Goal: Task Accomplishment & Management: Use online tool/utility

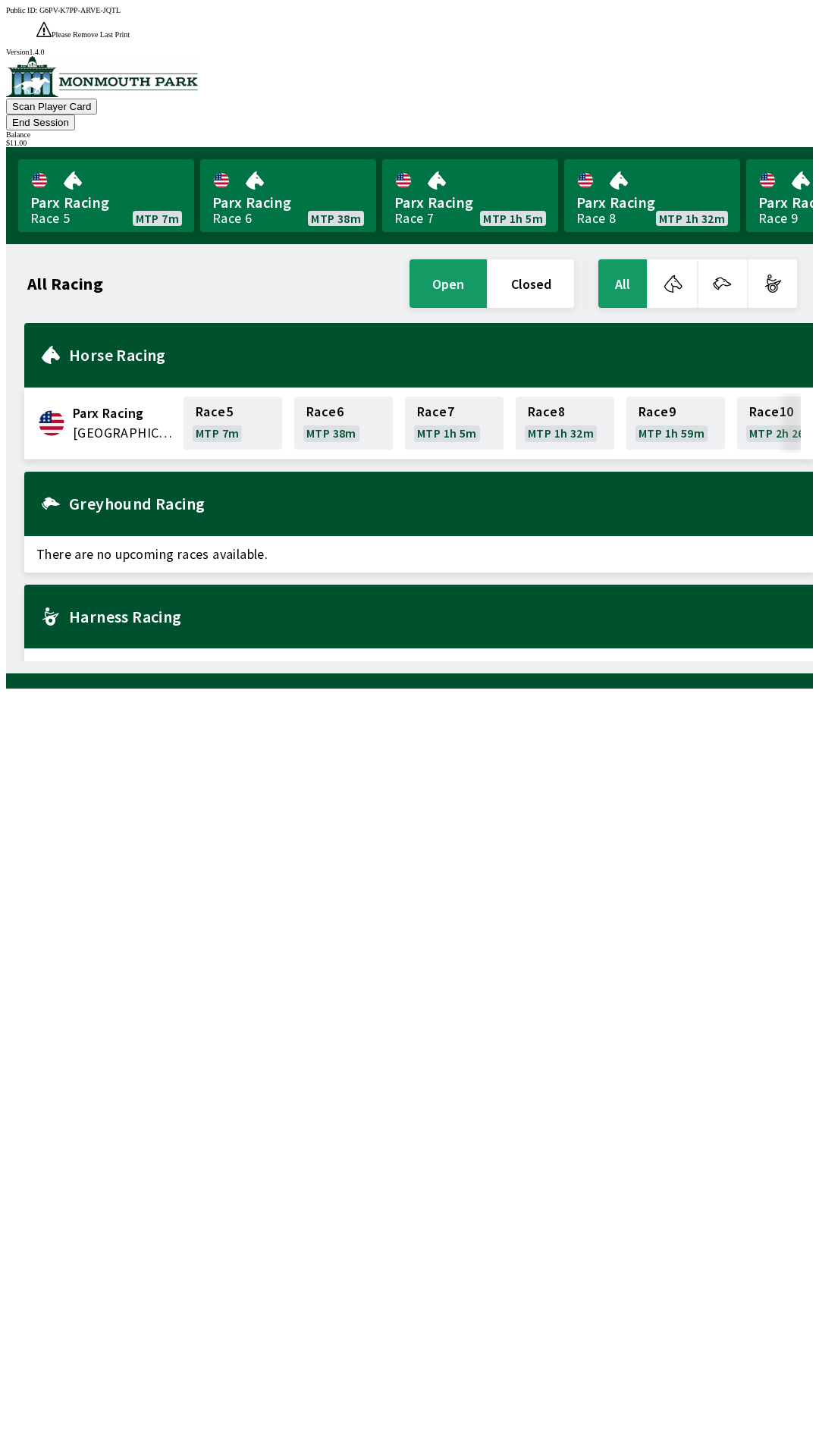
click at [75, 115] on button "End Session" at bounding box center [40, 122] width 69 height 16
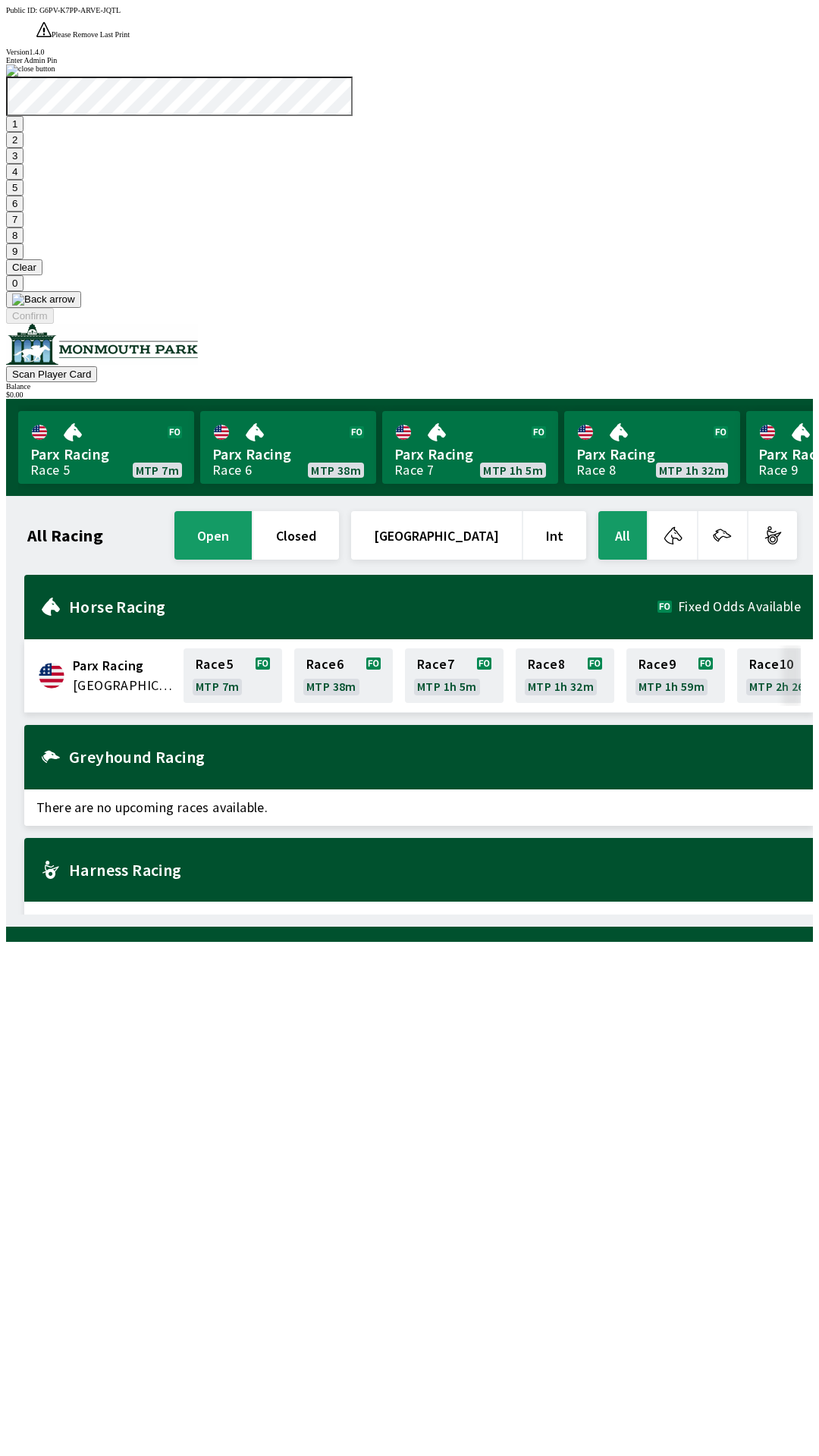
click at [23, 132] on button "1" at bounding box center [15, 124] width 17 height 16
click at [23, 259] on button "9" at bounding box center [15, 251] width 17 height 16
click at [23, 227] on button "7" at bounding box center [15, 219] width 17 height 16
click at [23, 164] on button "3" at bounding box center [15, 155] width 17 height 16
click at [53, 324] on button "Confirm" at bounding box center [29, 315] width 48 height 16
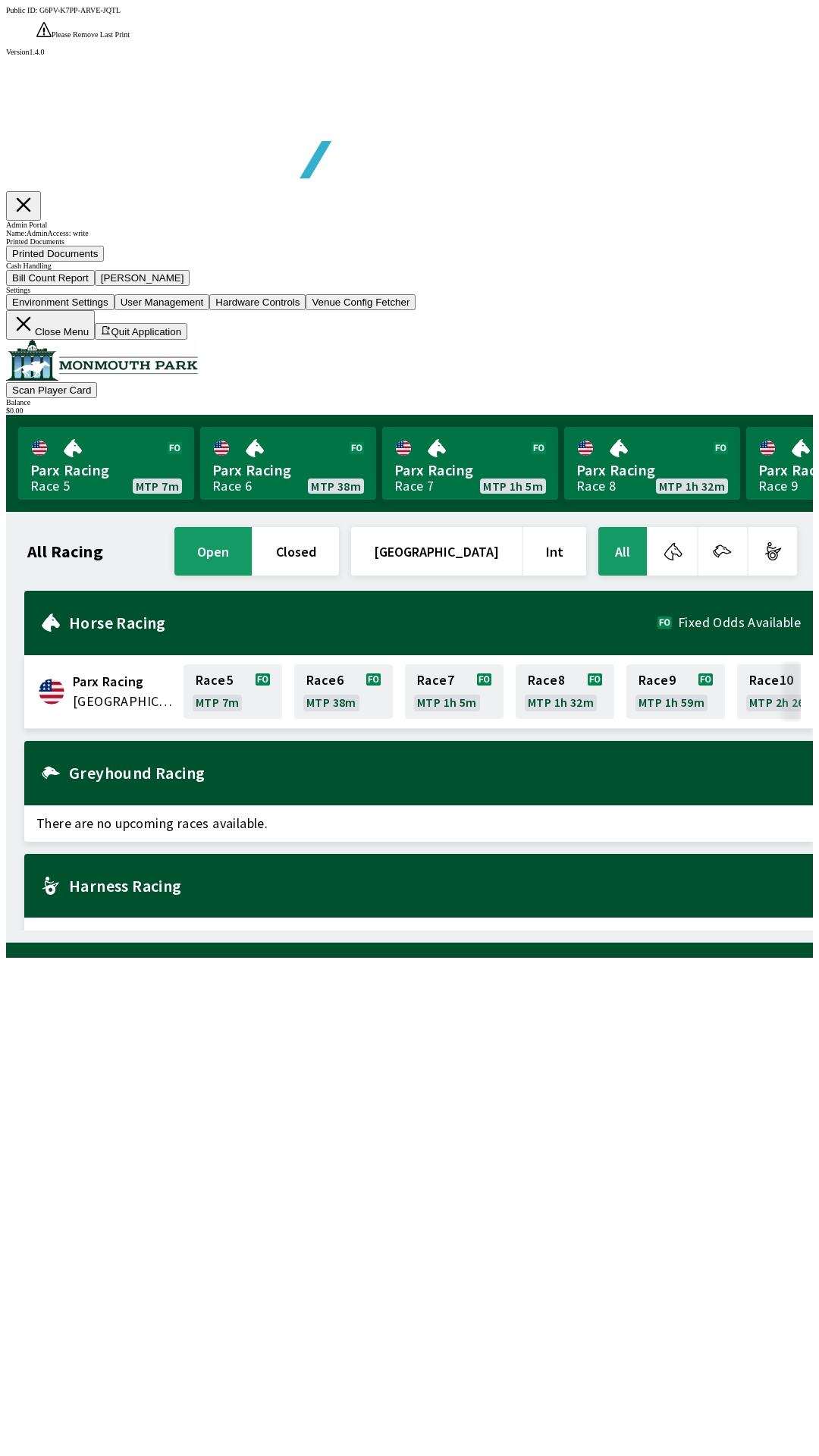
click at [95, 286] on button "Bill Count Report" at bounding box center [49, 278] width 88 height 16
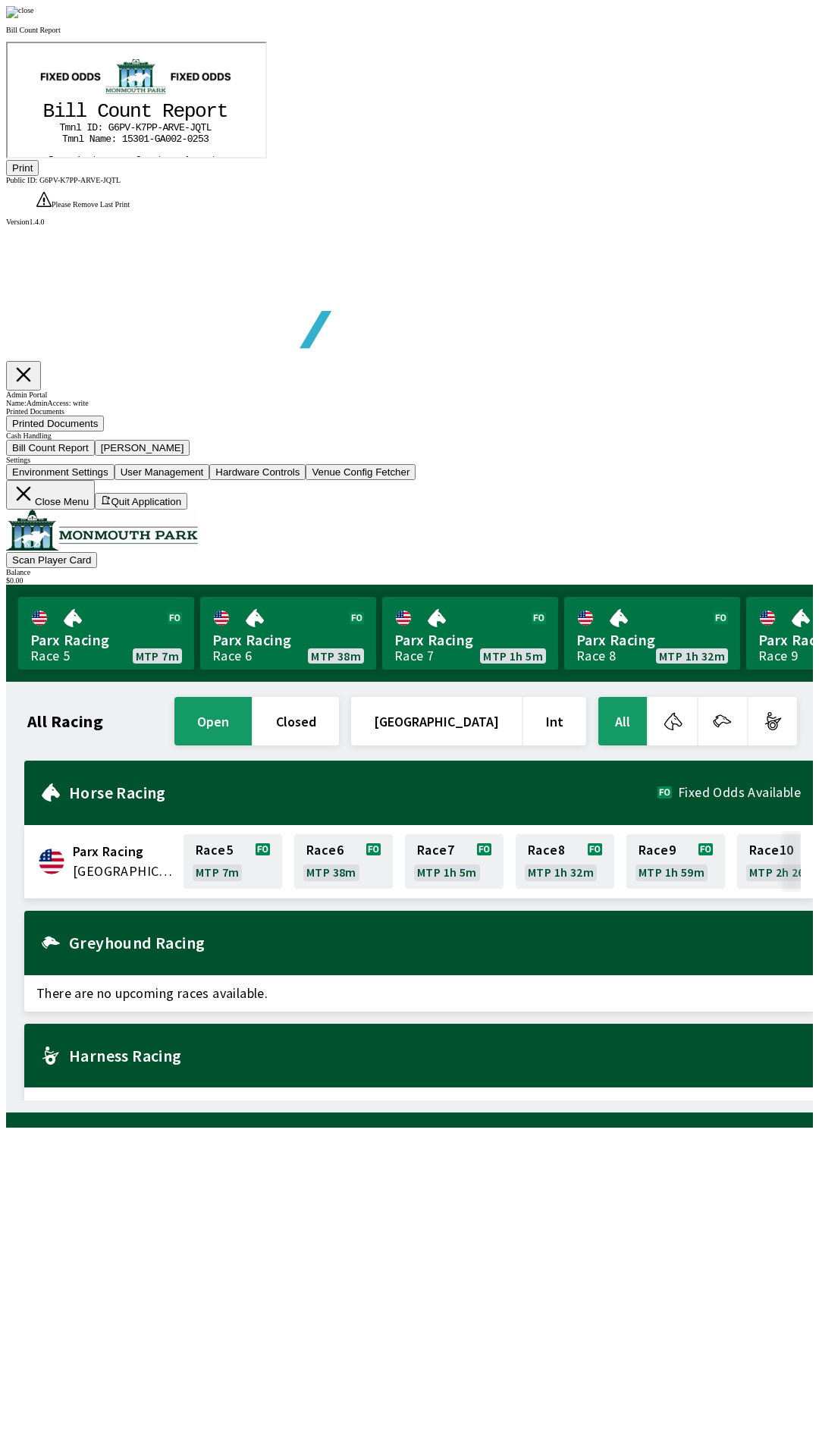
scroll to position [178, 0]
click at [39, 176] on button "Print" at bounding box center [22, 168] width 33 height 16
click at [698, 18] on div at bounding box center [409, 12] width 806 height 13
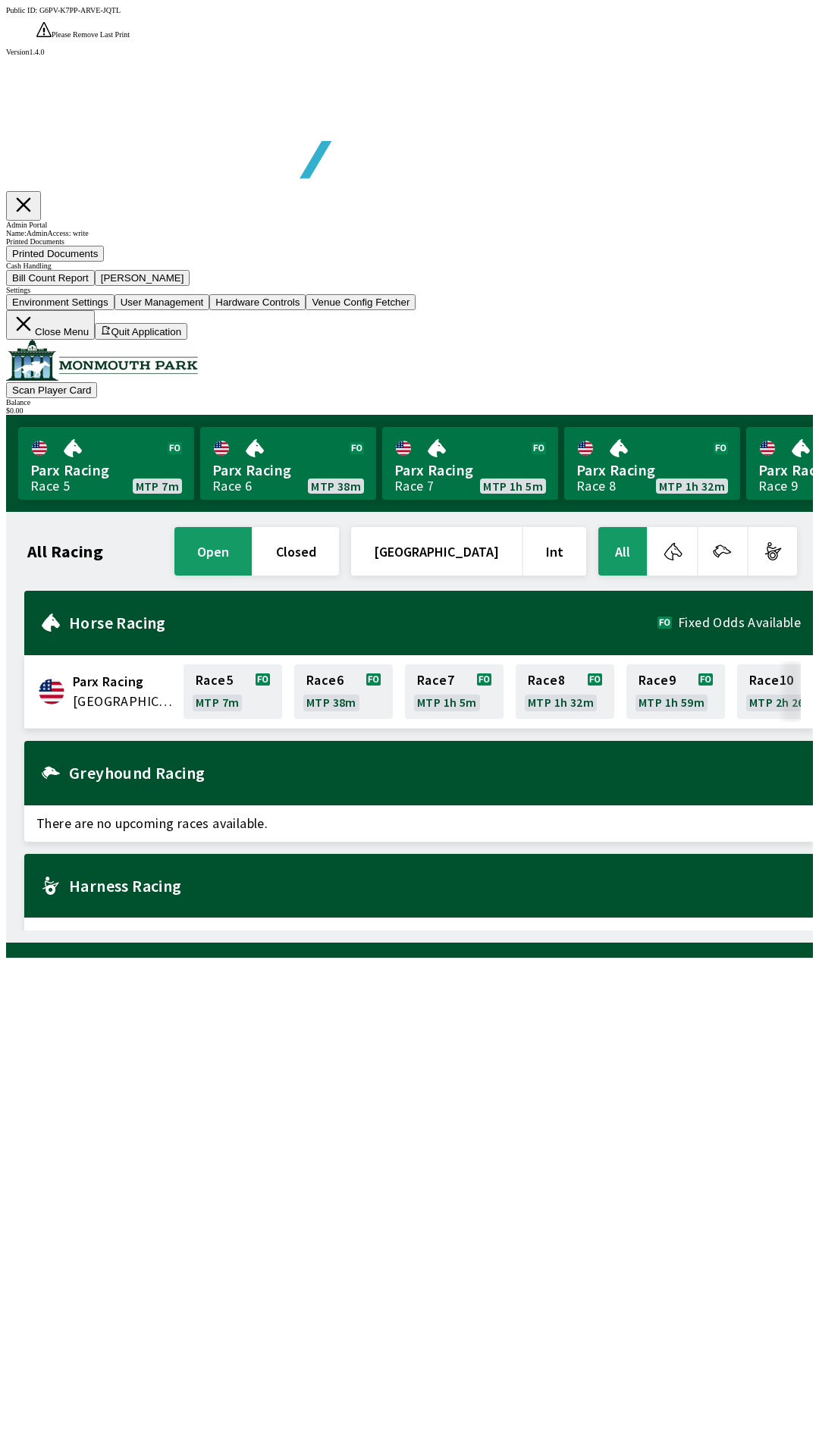
click at [190, 286] on button "[PERSON_NAME]" at bounding box center [143, 278] width 95 height 16
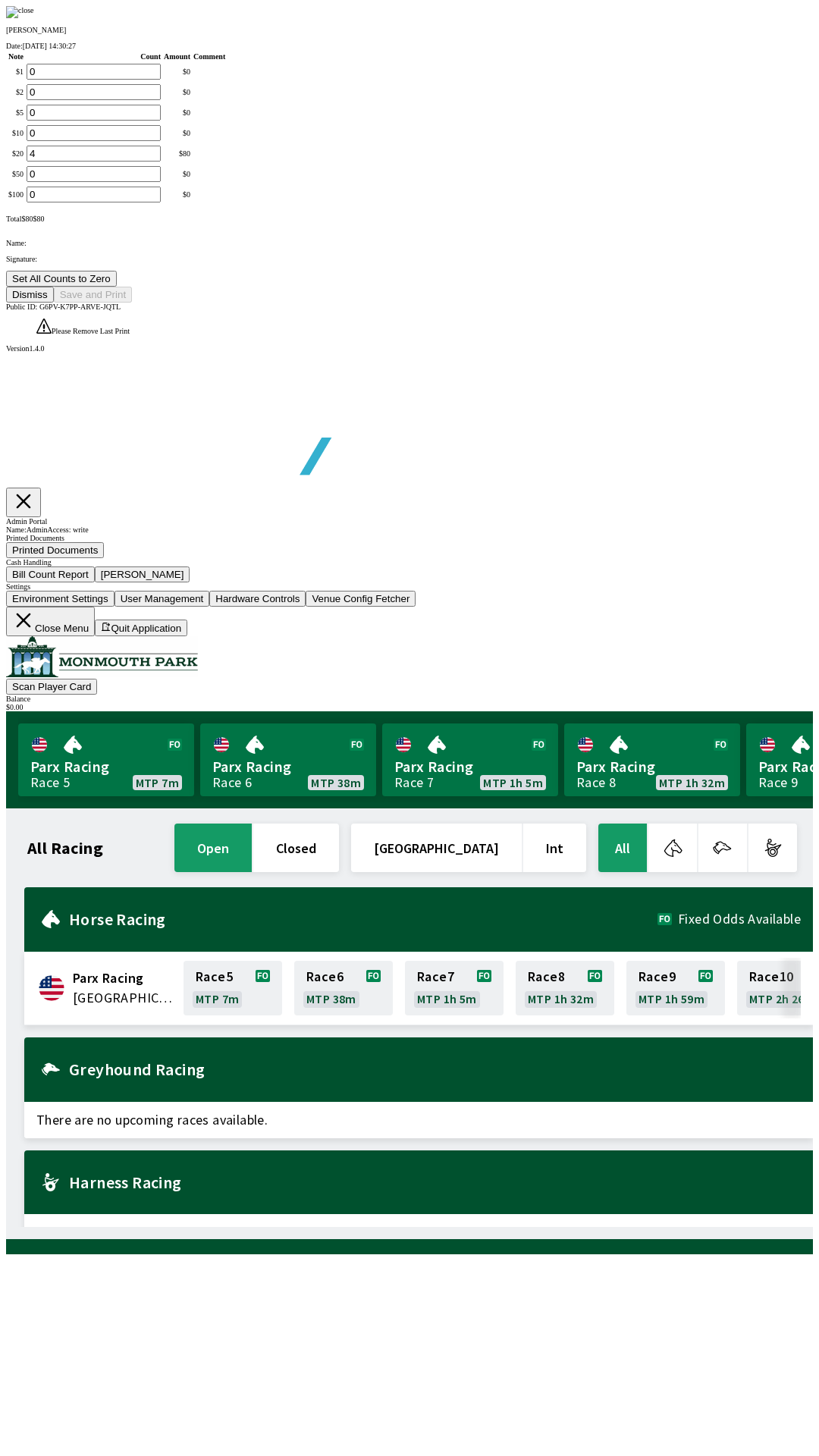
click at [116, 286] on button "Set All Counts to Zero" at bounding box center [61, 279] width 111 height 16
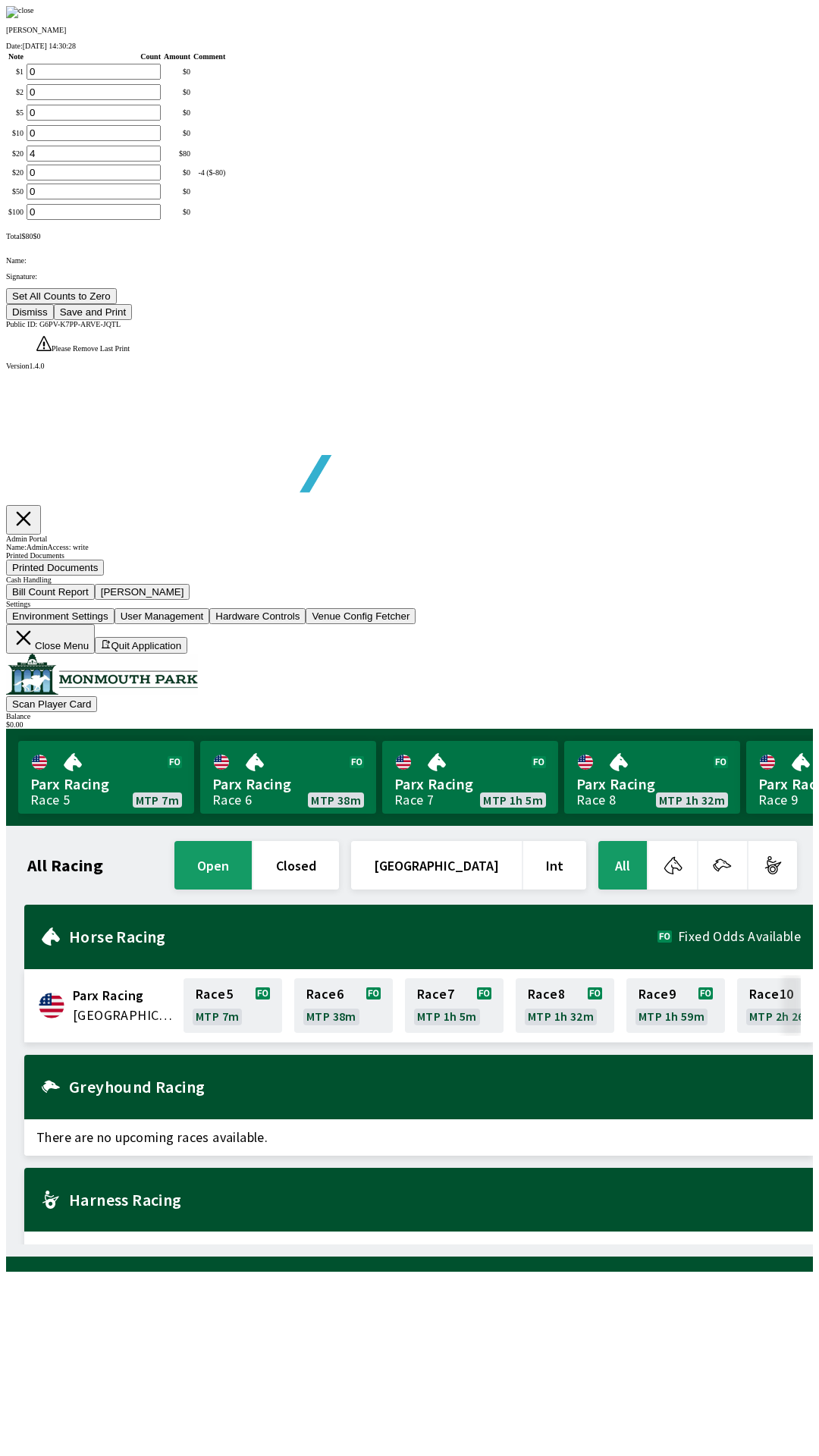
click at [132, 320] on button "Save and Print" at bounding box center [92, 312] width 78 height 16
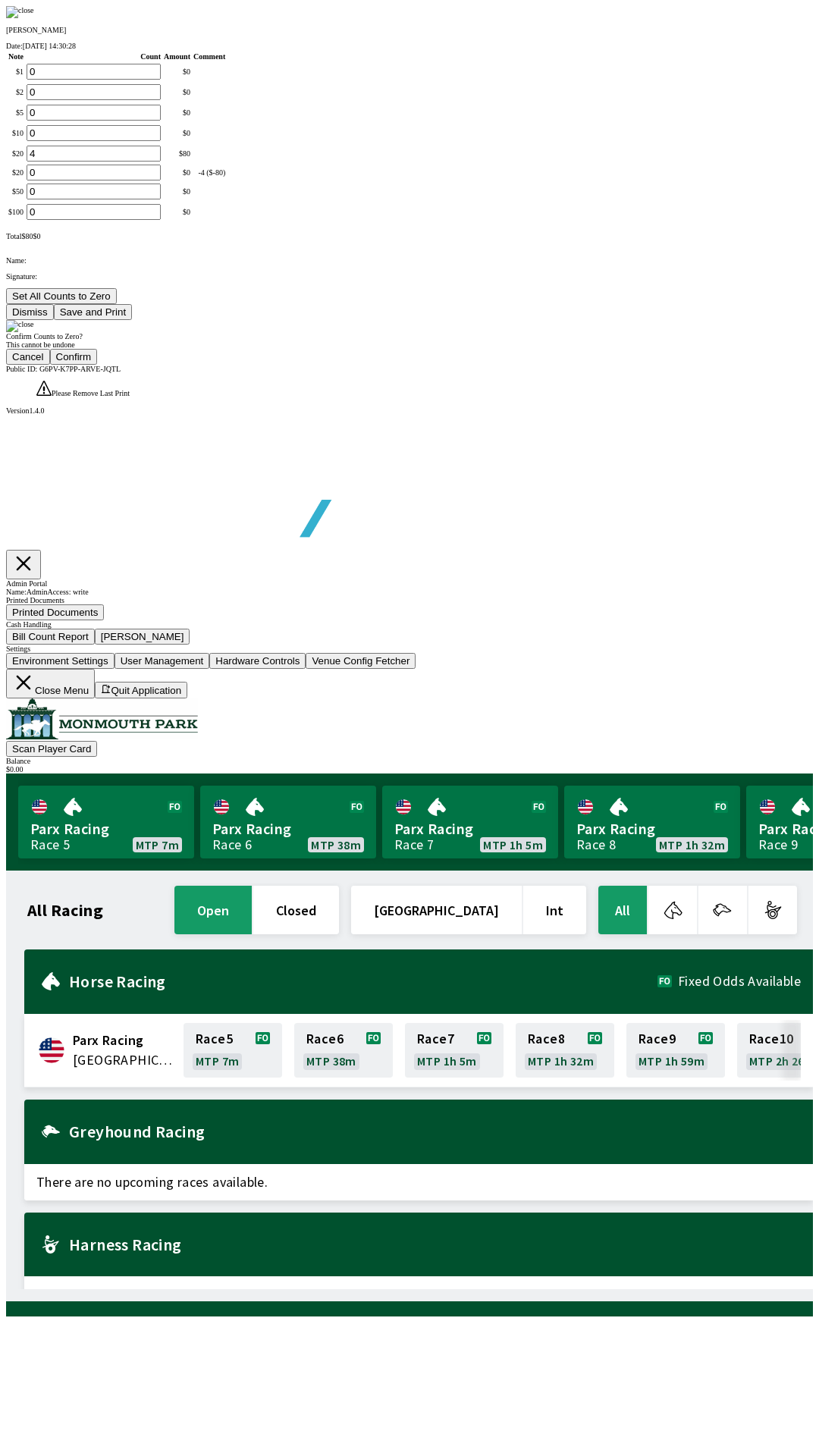
click at [98, 365] on button "Confirm" at bounding box center [74, 356] width 48 height 16
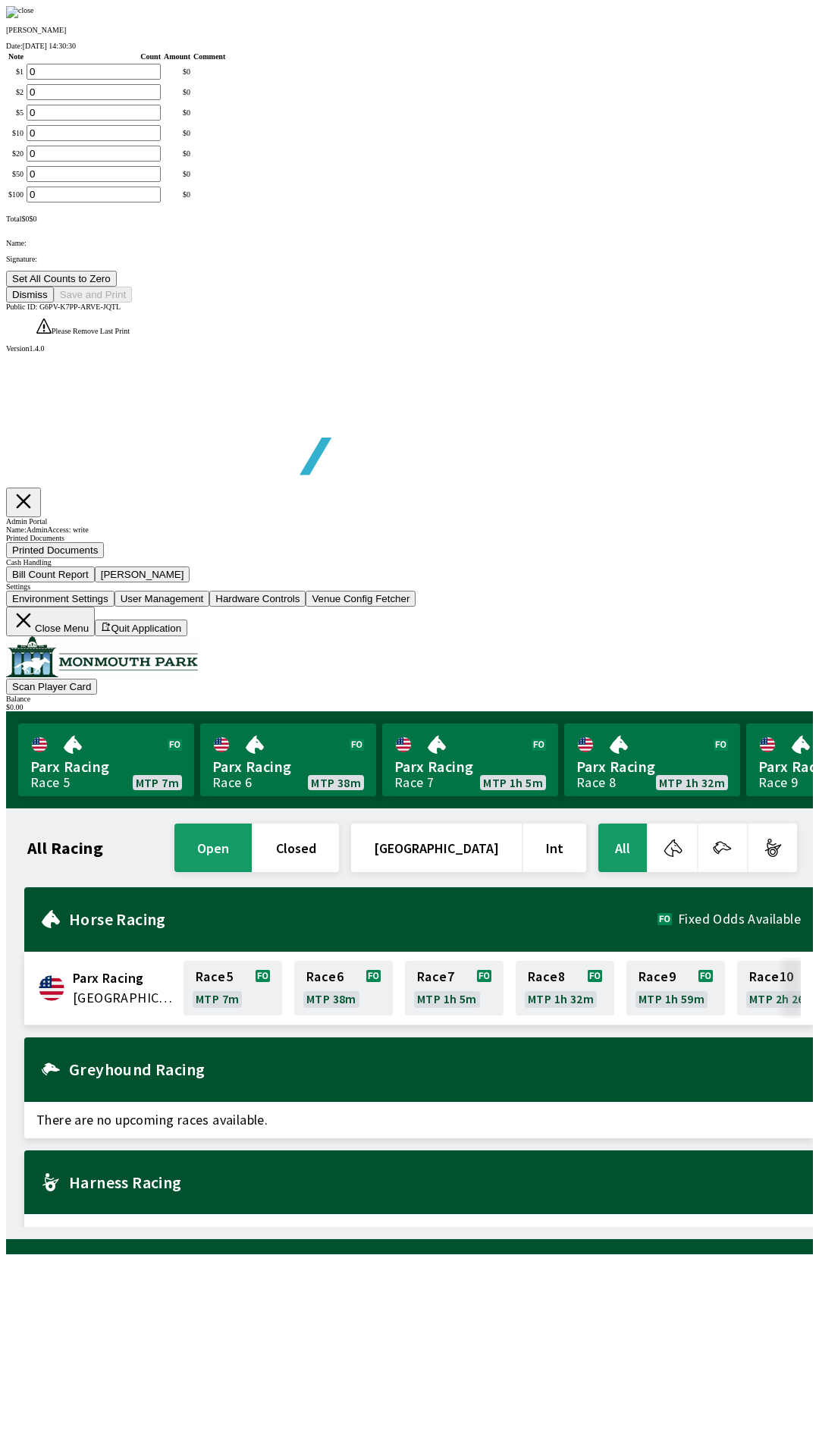
type input "0"
click at [53, 303] on button "Dismiss" at bounding box center [29, 294] width 48 height 16
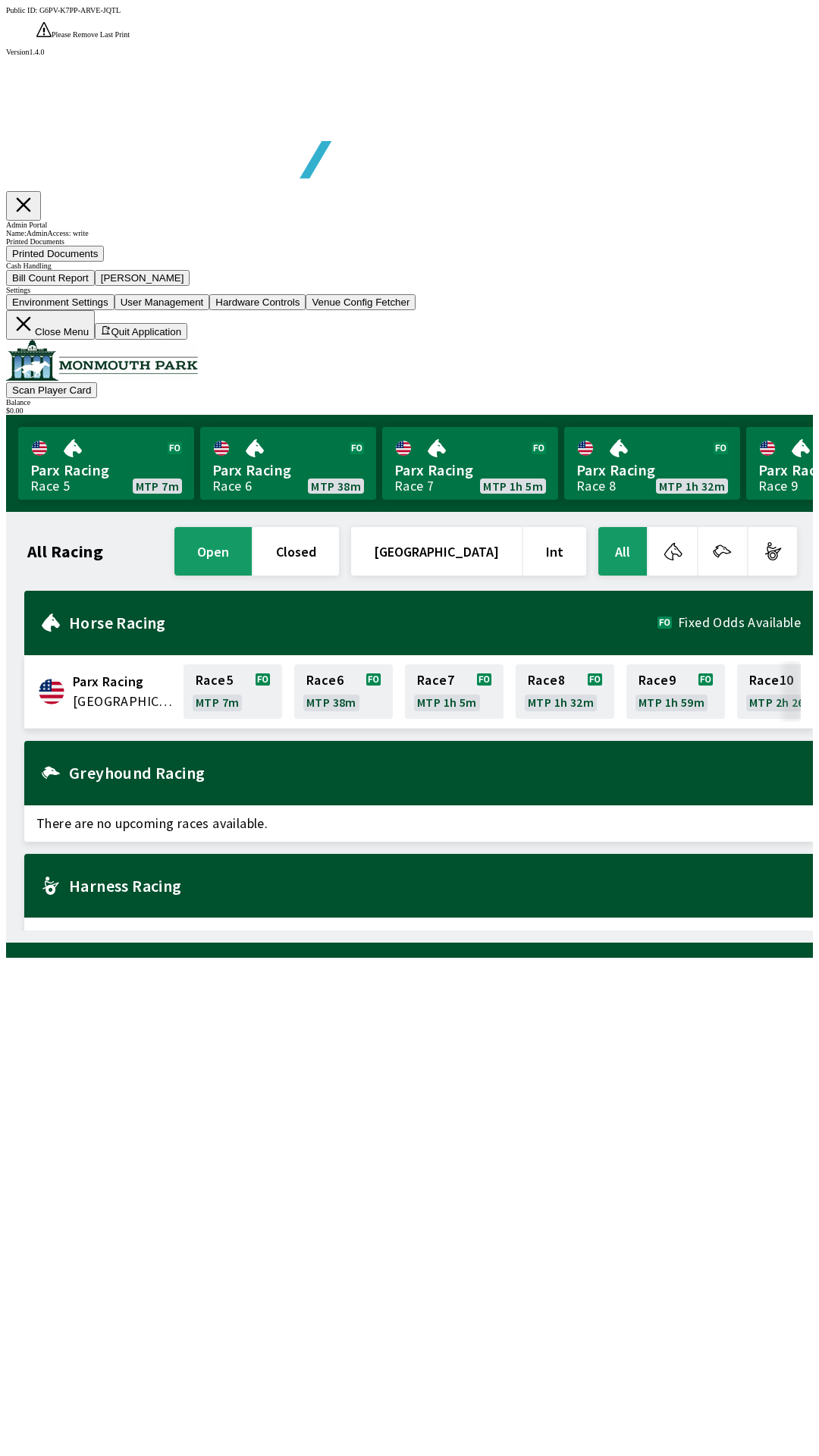
click at [95, 340] on button "Close Menu" at bounding box center [49, 325] width 88 height 29
